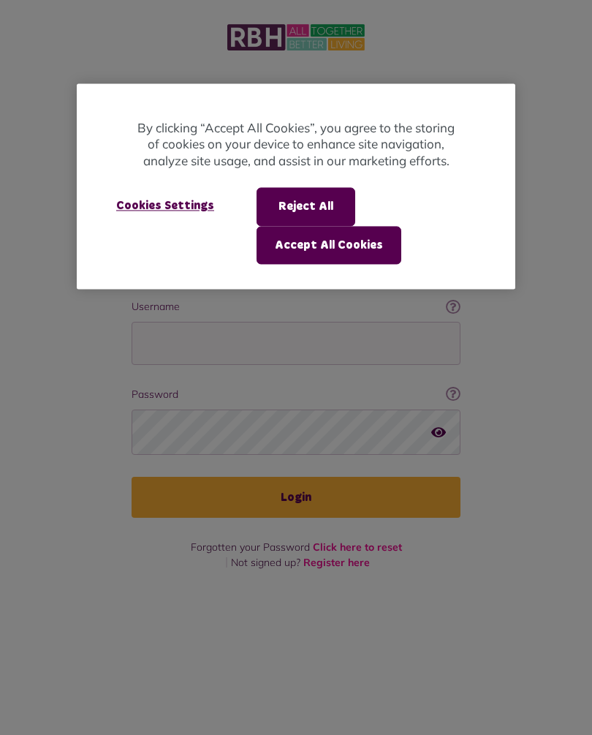
click at [350, 238] on button "Accept All Cookies" at bounding box center [329, 245] width 145 height 38
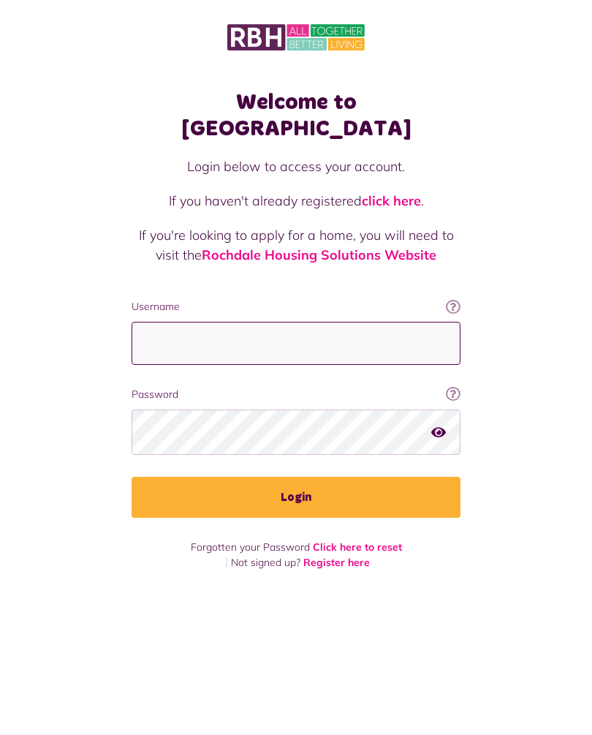
click at [223, 322] on input "Username" at bounding box center [296, 343] width 329 height 43
type input "**********"
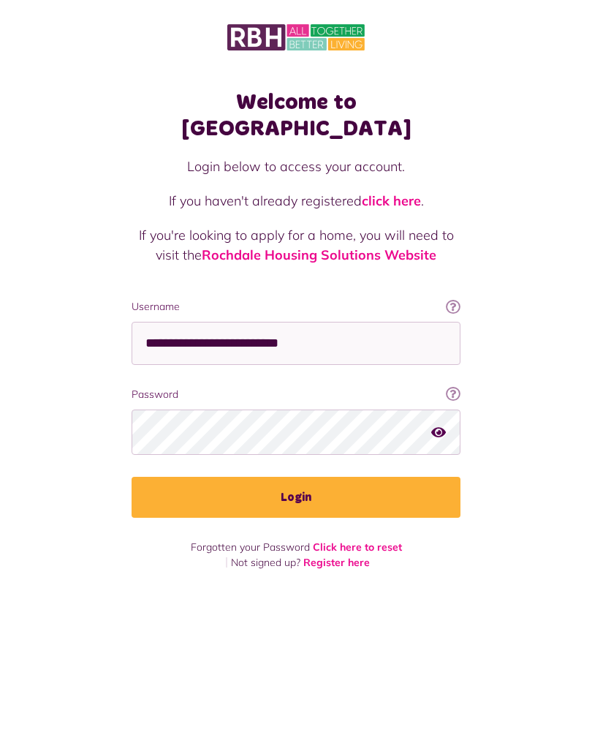
click at [309, 477] on button "Login" at bounding box center [296, 497] width 329 height 41
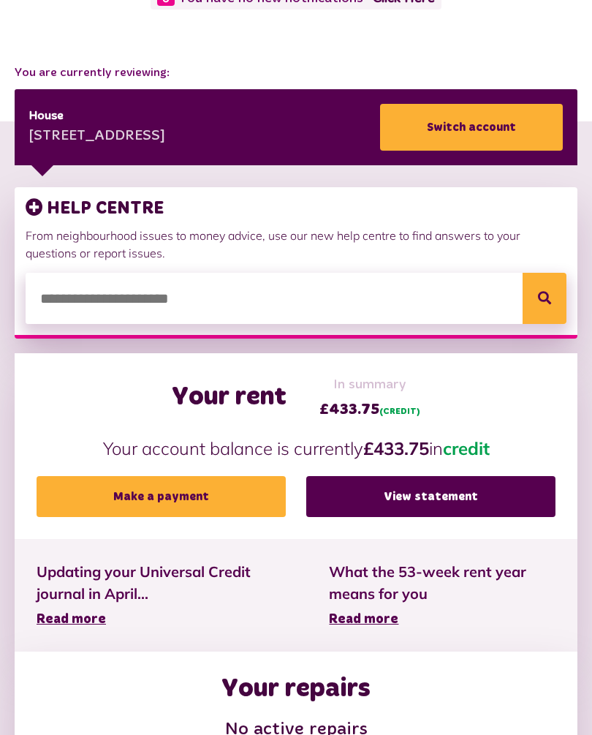
scroll to position [168, 0]
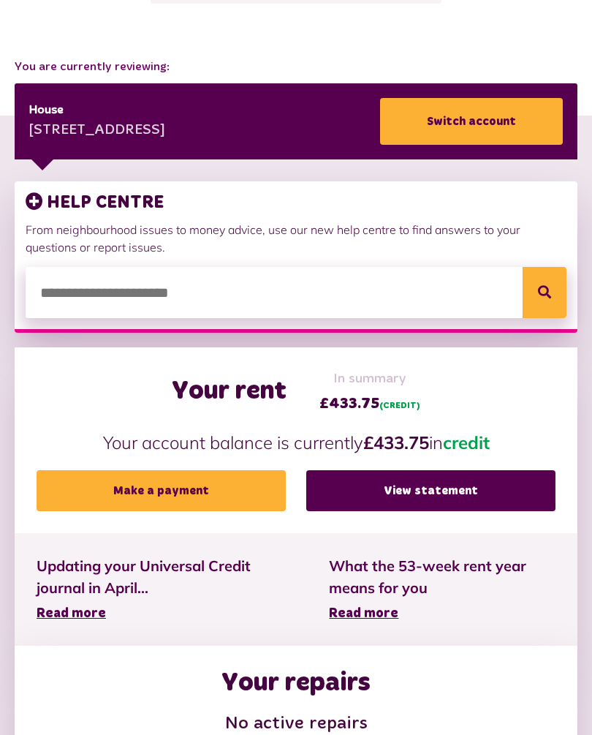
click at [433, 495] on link "View statement" at bounding box center [430, 490] width 249 height 41
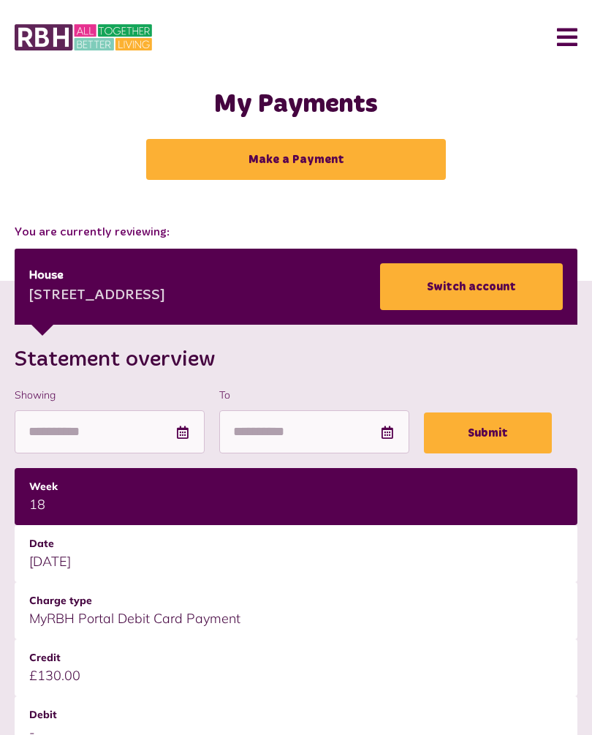
click at [563, 26] on button "Menu" at bounding box center [561, 37] width 31 height 45
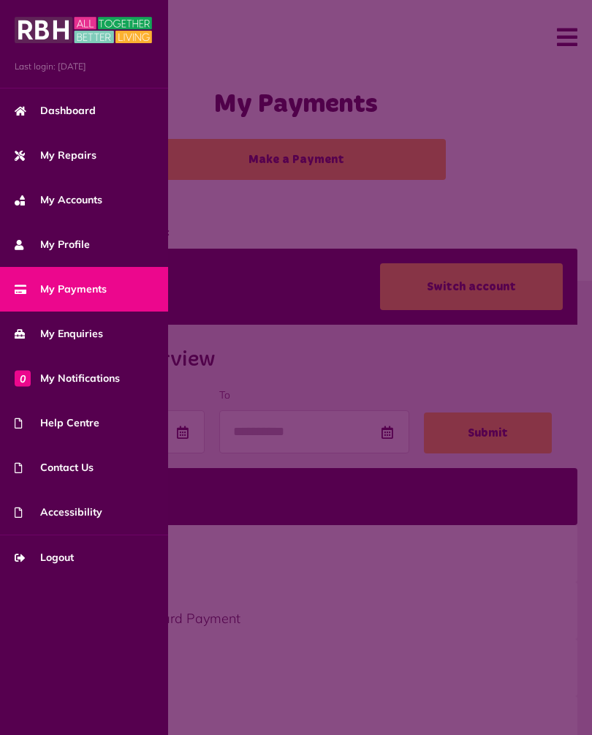
click at [78, 163] on link "My Repairs" at bounding box center [84, 155] width 168 height 45
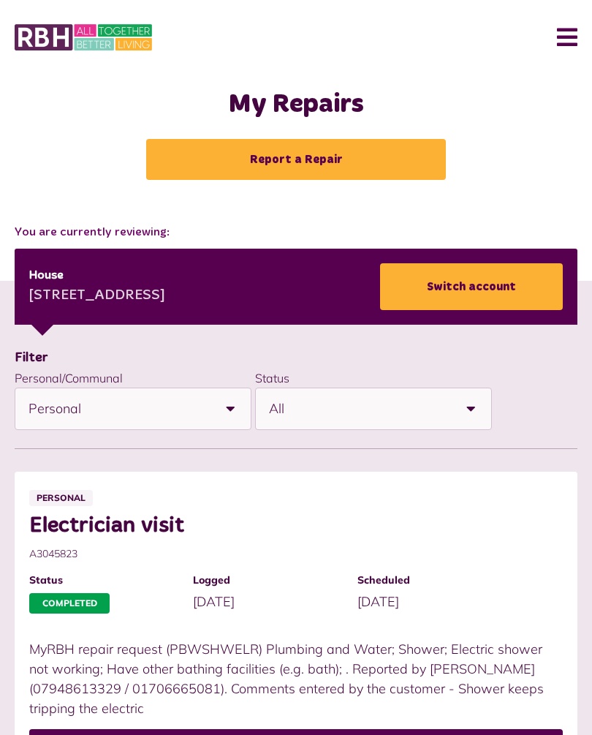
click at [572, 39] on button "Menu" at bounding box center [561, 37] width 31 height 45
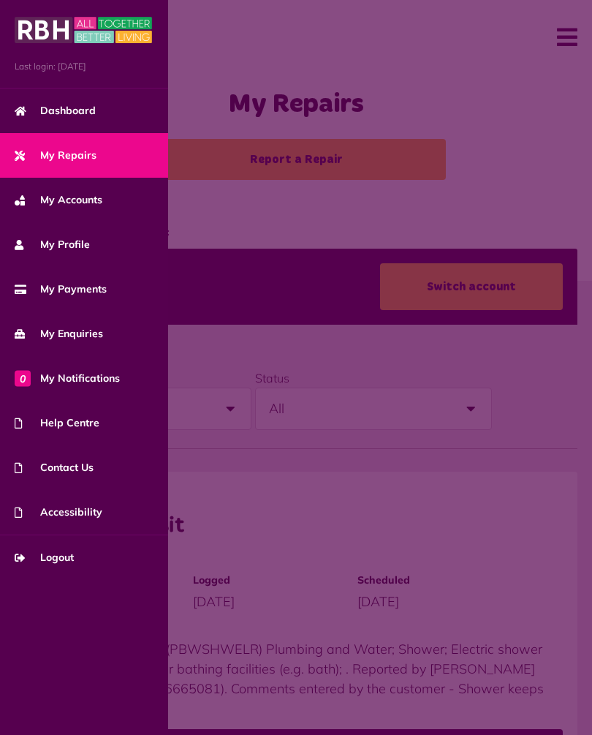
click at [86, 342] on link "My Enquiries" at bounding box center [84, 333] width 168 height 45
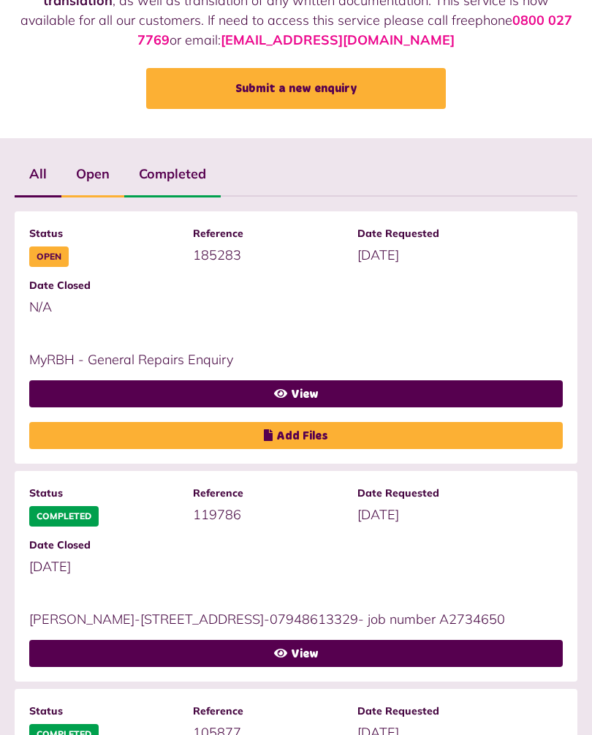
scroll to position [189, 0]
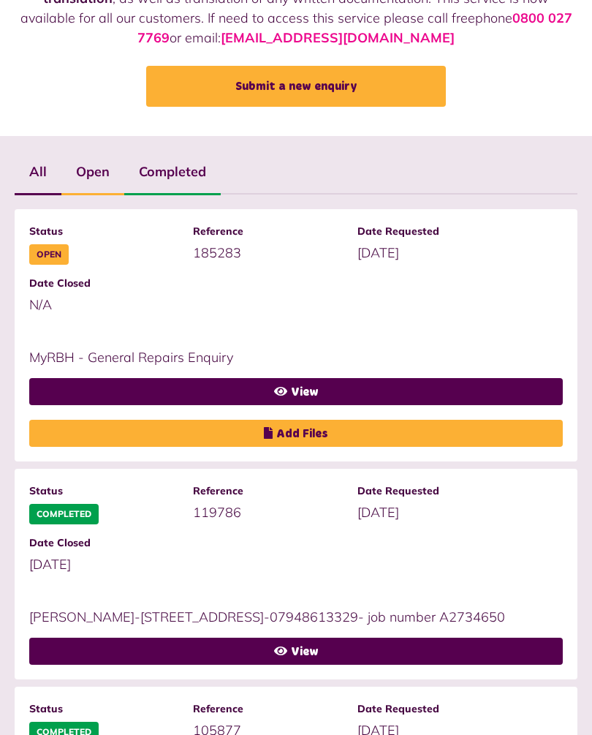
click at [303, 395] on link "View" at bounding box center [296, 392] width 534 height 27
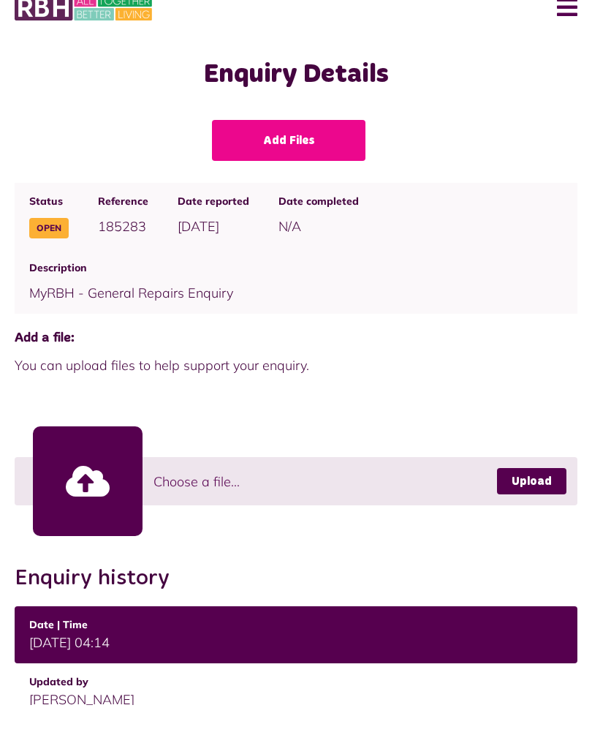
scroll to position [181, 0]
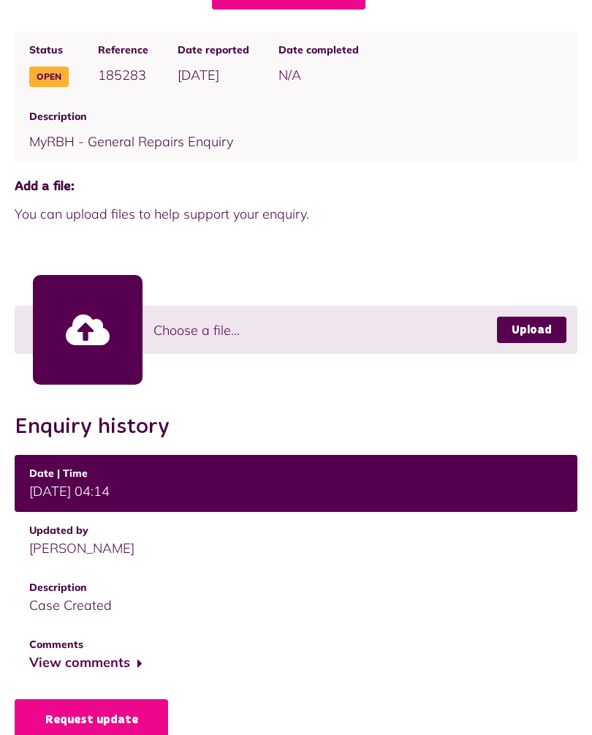
click at [126, 667] on button "View comments" at bounding box center [85, 662] width 113 height 21
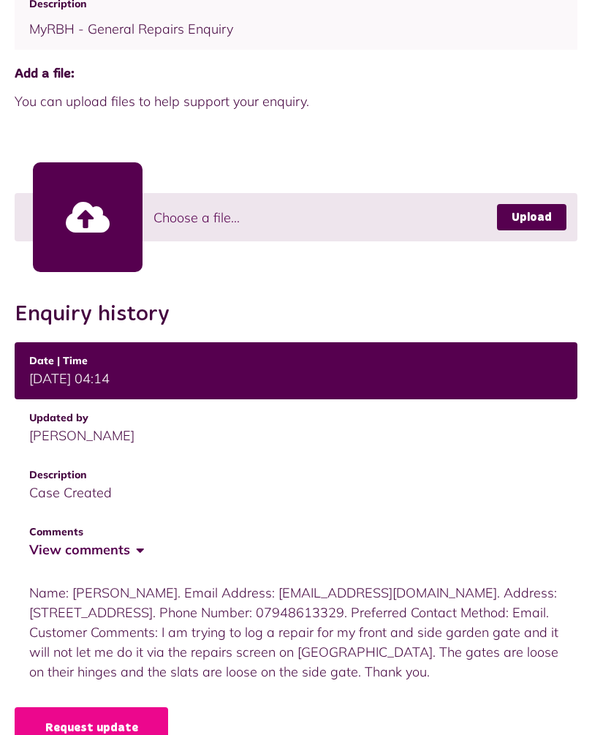
scroll to position [302, 0]
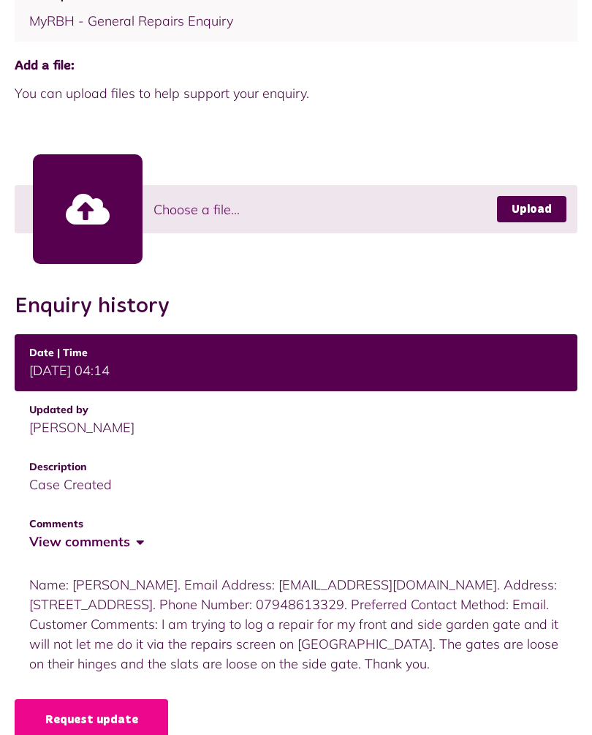
click at [138, 719] on link "Request update" at bounding box center [92, 719] width 154 height 41
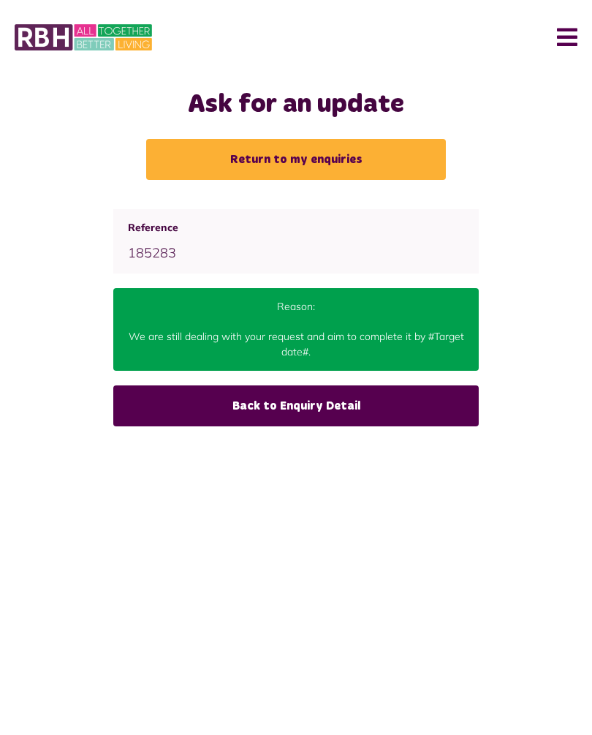
click at [336, 411] on link "Back to Enquiry Detail" at bounding box center [296, 405] width 366 height 41
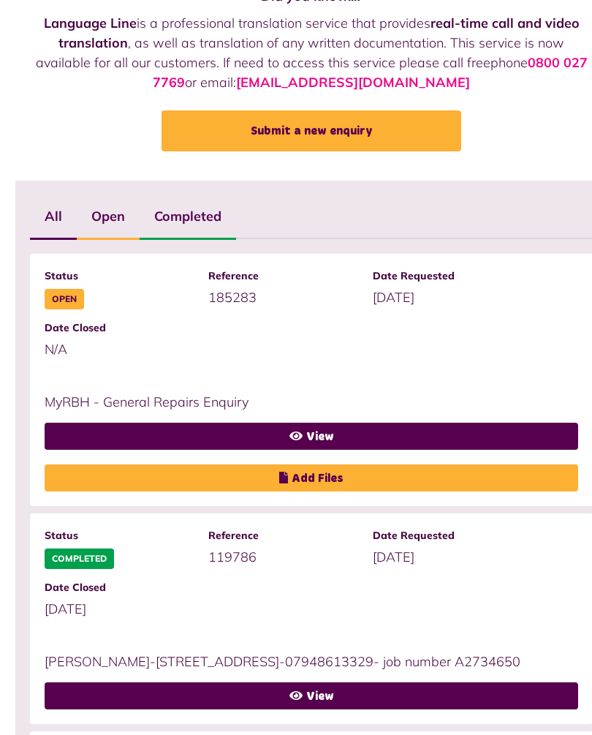
scroll to position [146, 0]
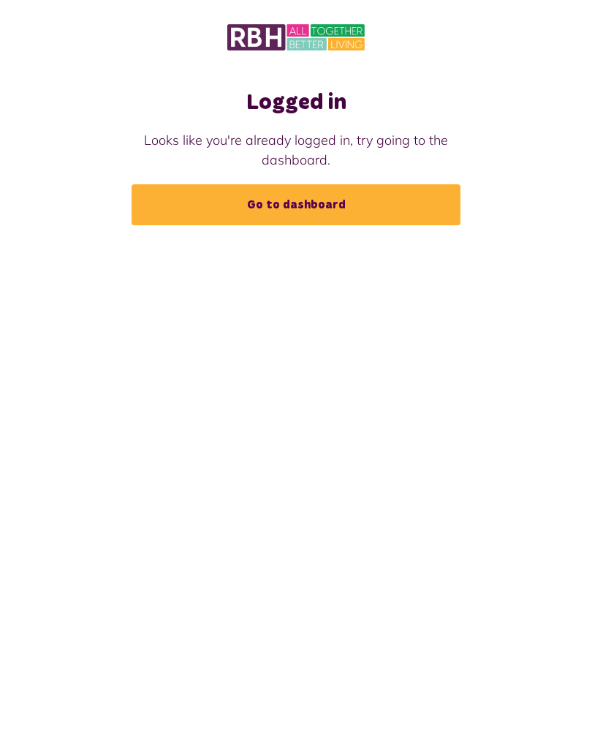
click at [348, 200] on link "Go to dashboard" at bounding box center [296, 204] width 329 height 41
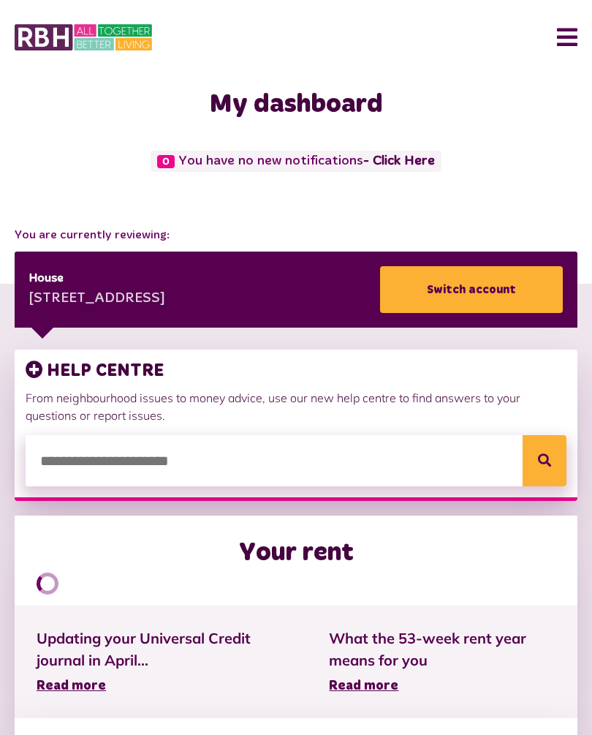
click at [570, 27] on button "Menu" at bounding box center [561, 37] width 31 height 45
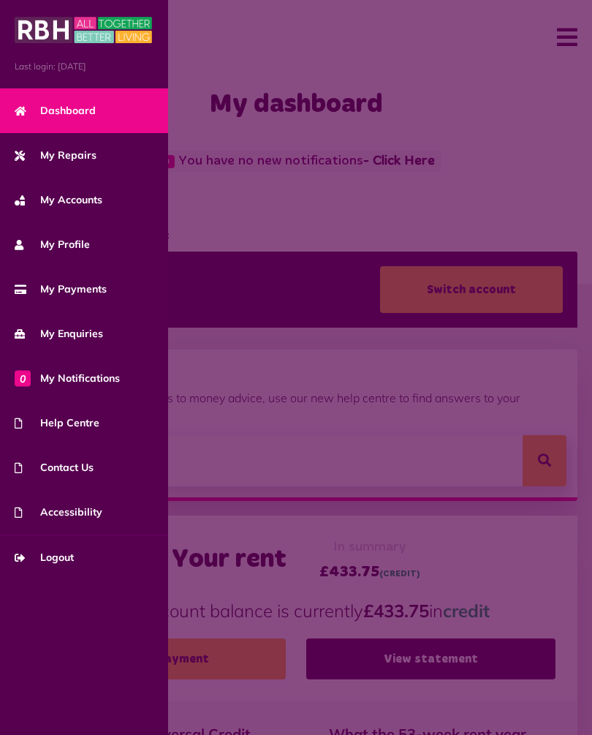
click at [74, 560] on span "Logout" at bounding box center [44, 557] width 59 height 15
